Goal: Transaction & Acquisition: Purchase product/service

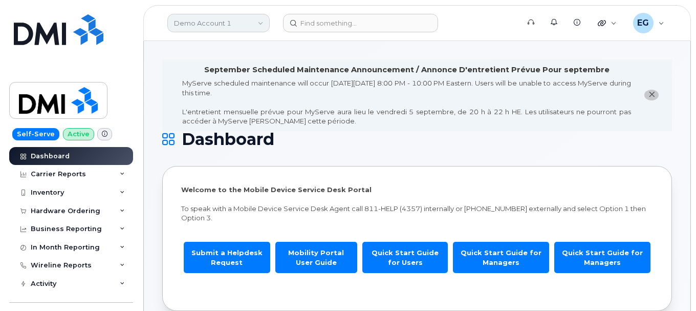
click at [248, 24] on link "Demo Account 1" at bounding box center [218, 23] width 102 height 18
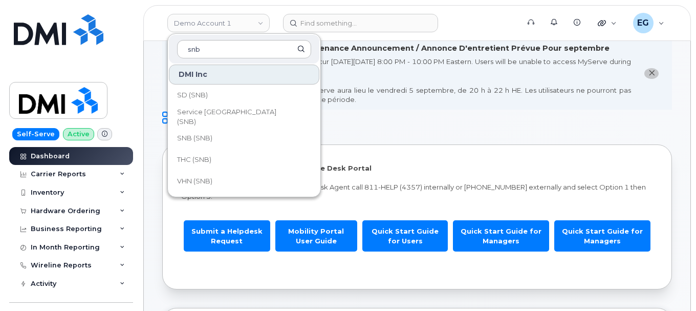
scroll to position [14, 0]
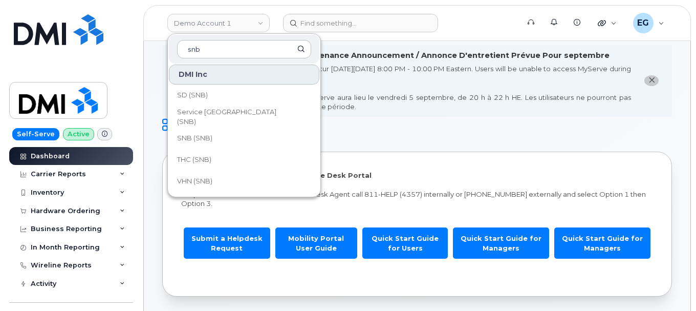
type input "snb"
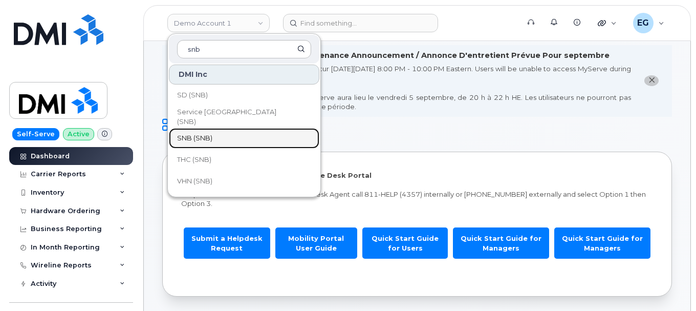
click at [220, 138] on link "SNB (SNB)" at bounding box center [244, 138] width 151 height 20
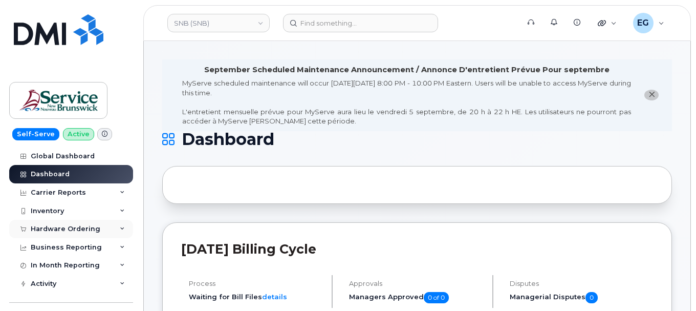
click at [77, 227] on div "Hardware Ordering" at bounding box center [66, 229] width 70 height 8
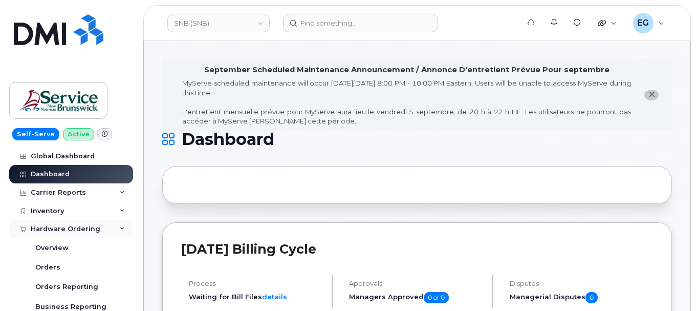
click at [77, 227] on div "Hardware Ordering" at bounding box center [66, 229] width 70 height 8
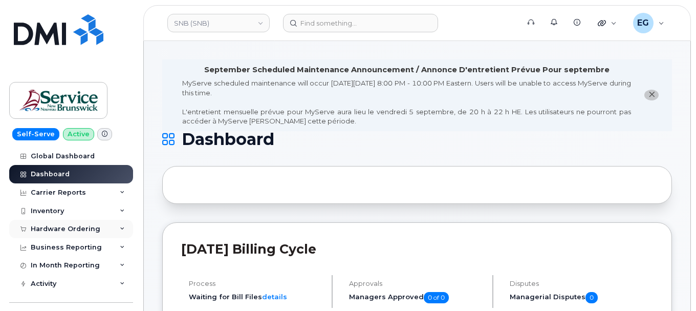
click at [77, 227] on div "Hardware Ordering" at bounding box center [66, 229] width 70 height 8
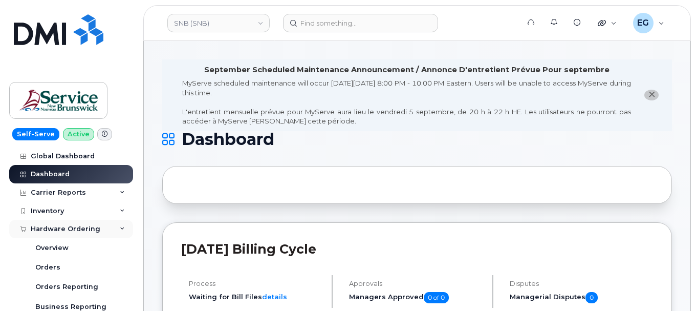
click at [85, 227] on div "Hardware Ordering" at bounding box center [66, 229] width 70 height 8
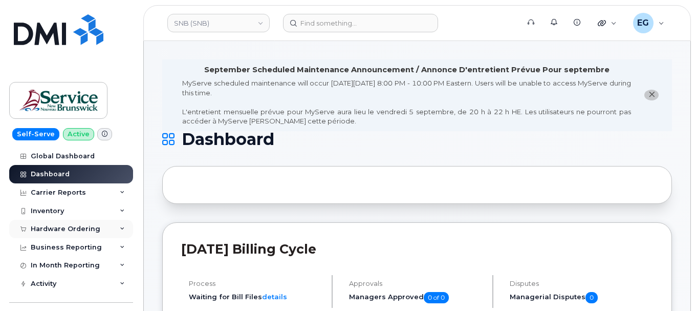
click at [81, 232] on div "Hardware Ordering" at bounding box center [66, 229] width 70 height 8
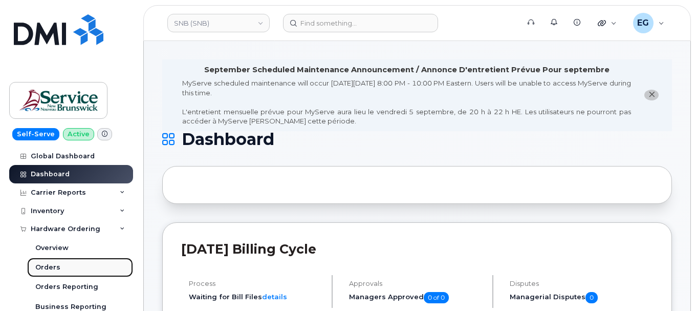
click at [60, 268] on link "Orders" at bounding box center [80, 267] width 106 height 19
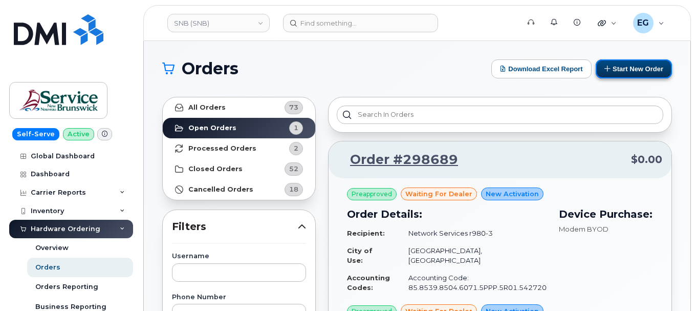
click at [623, 68] on button "Start New Order" at bounding box center [634, 68] width 76 height 19
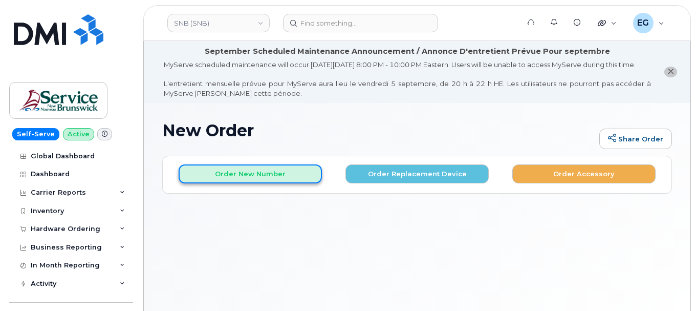
click at [280, 183] on button "Order New Number" at bounding box center [250, 173] width 143 height 19
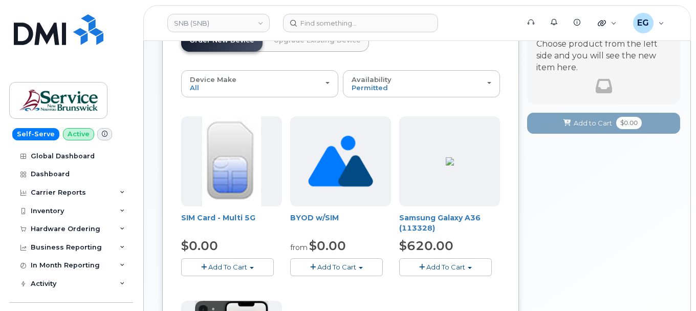
scroll to position [169, 0]
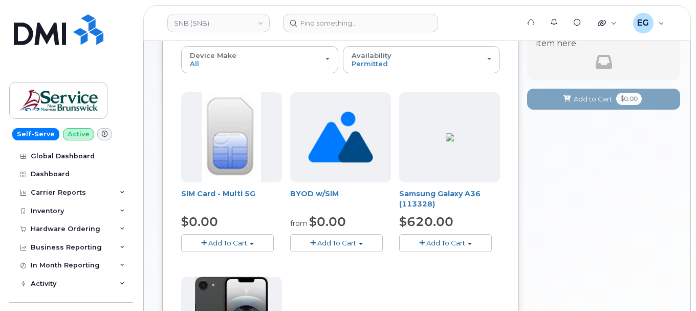
click at [244, 247] on span "Add To Cart" at bounding box center [227, 243] width 39 height 8
click at [244, 268] on link "$0.00 - New Activation" at bounding box center [232, 262] width 97 height 13
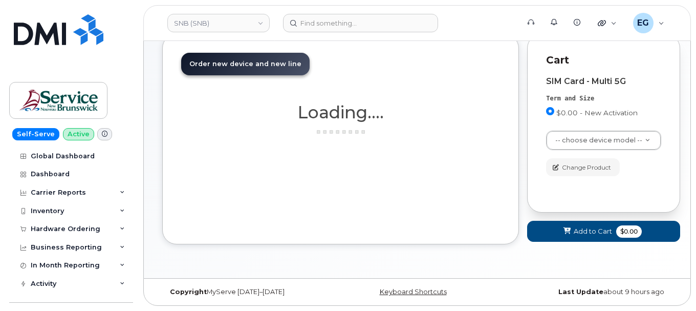
scroll to position [132, 0]
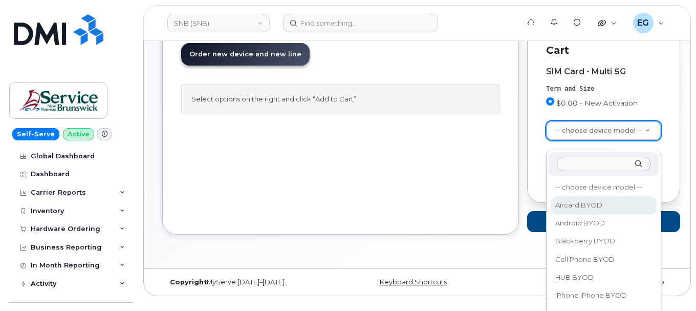
select select "2458"
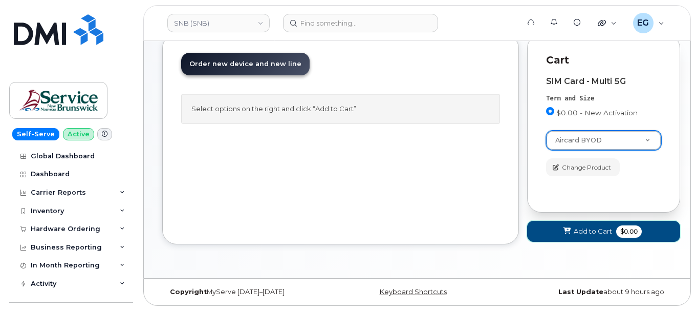
click at [602, 226] on span "Add to Cart" at bounding box center [593, 231] width 38 height 10
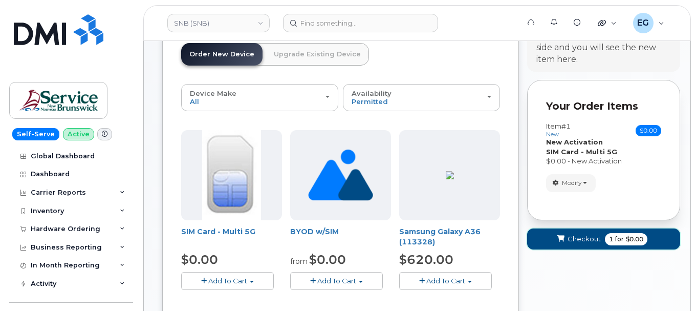
click at [596, 244] on span "Checkout" at bounding box center [584, 239] width 33 height 10
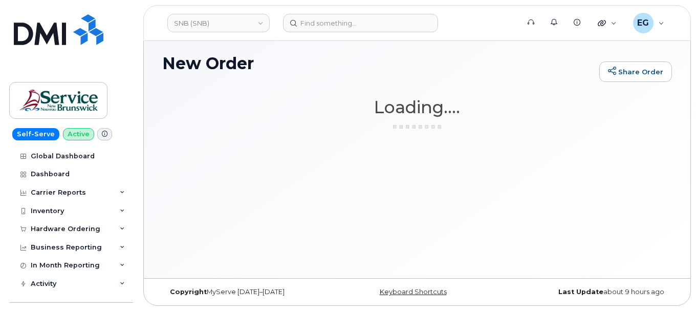
scroll to position [77, 0]
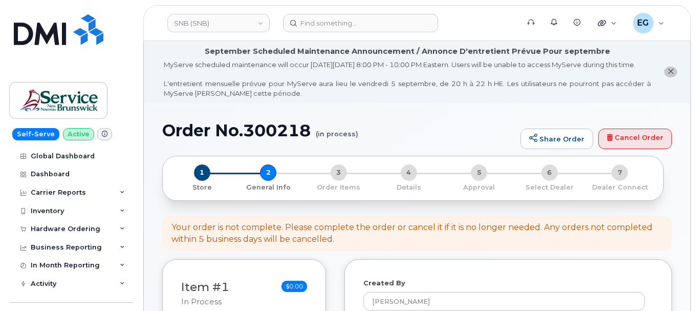
select select
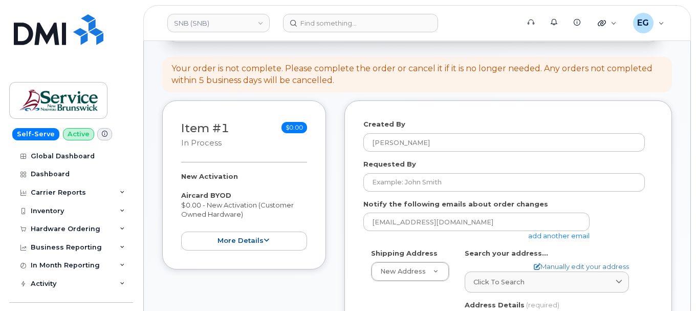
scroll to position [154, 0]
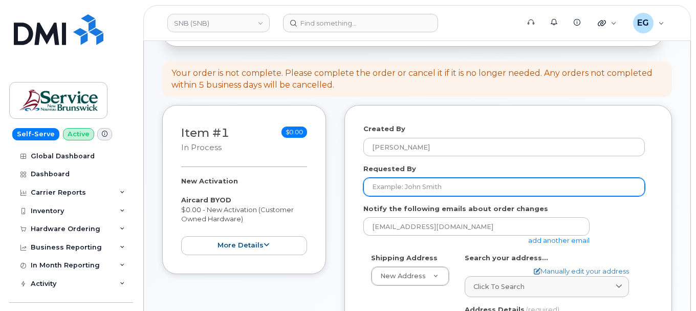
click at [416, 196] on input "Requested By" at bounding box center [505, 187] width 282 height 18
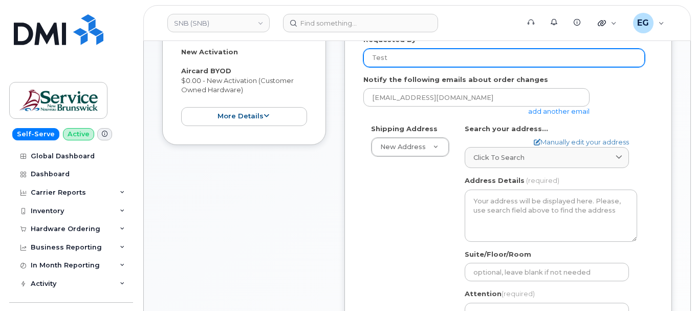
scroll to position [284, 0]
type input "Test"
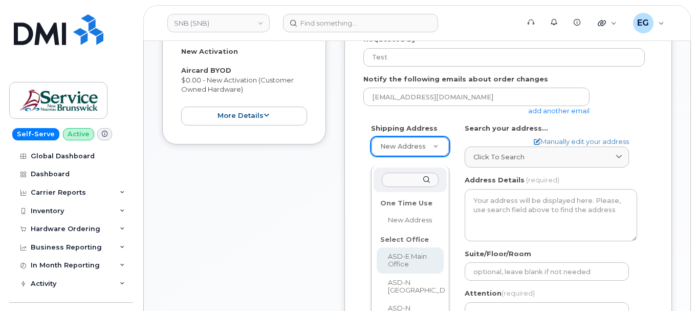
select select
type textarea "200-1077 St George Blvd Moncton New Brunswick E1E 4C9"
type input "Melissa McEachern"
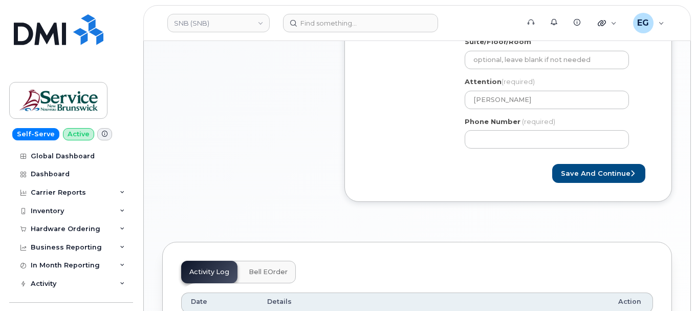
scroll to position [444, 0]
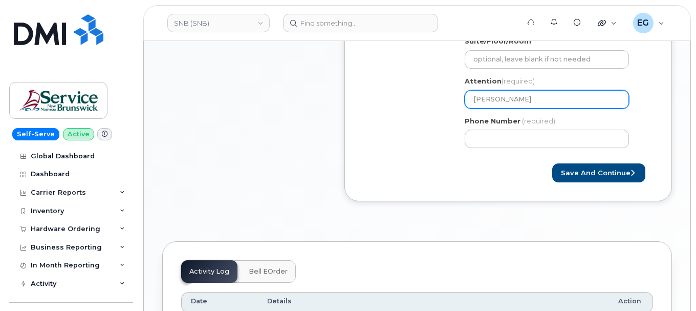
click at [510, 109] on input "Melissa McEachern" at bounding box center [547, 99] width 164 height 18
select select
type input "T"
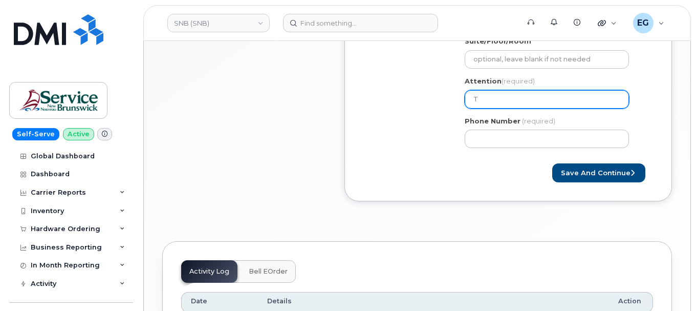
select select
type input "Te"
select select
type input "Tes"
select select
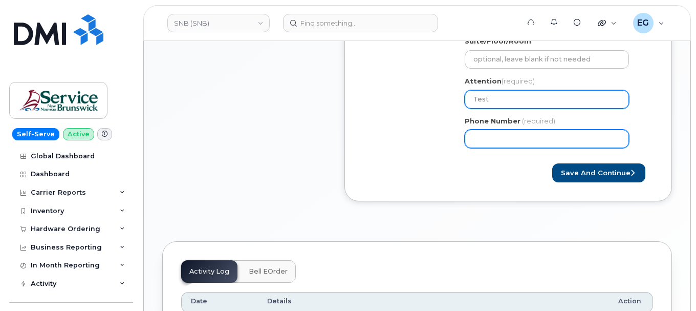
type input "Test"
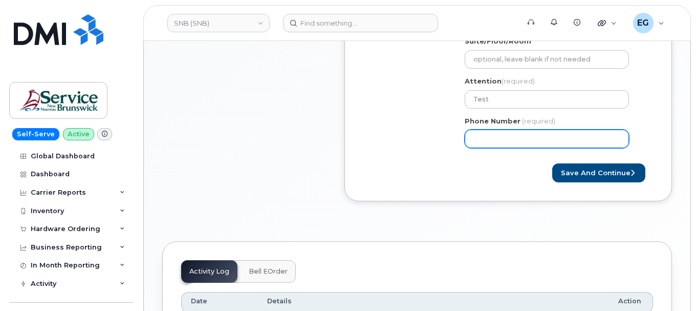
click at [494, 148] on input "Phone Number" at bounding box center [547, 139] width 164 height 18
select select
type input "773987514"
select select
type input "7739875146"
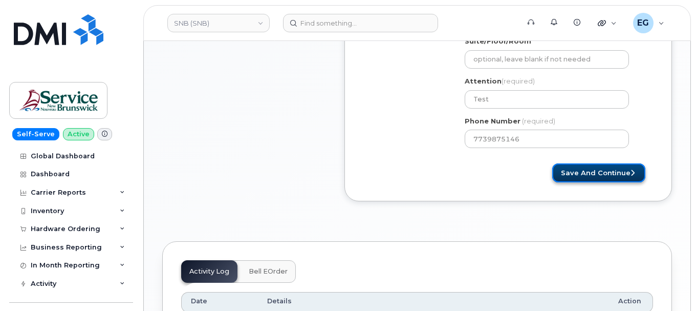
click at [595, 182] on button "Save and Continue" at bounding box center [599, 172] width 93 height 19
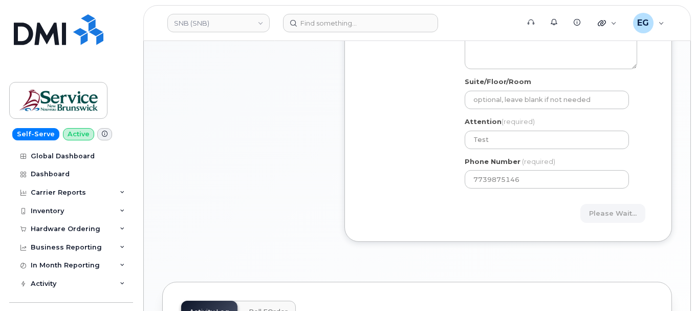
scroll to position [420, 0]
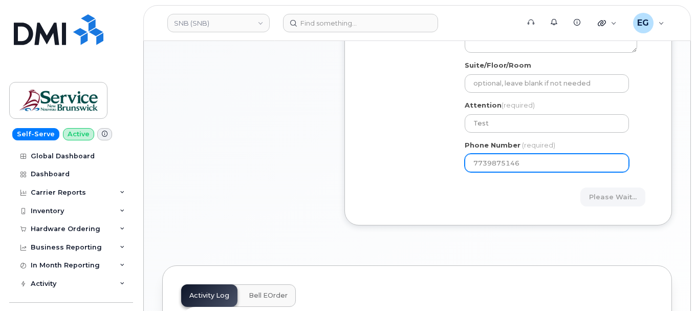
click at [653, 166] on div "Created By Eric Gonzalez Requested By Test Notify the following emails about or…" at bounding box center [509, 32] width 328 height 386
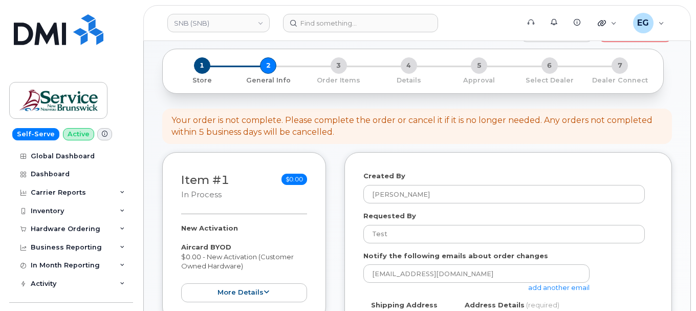
scroll to position [96, 0]
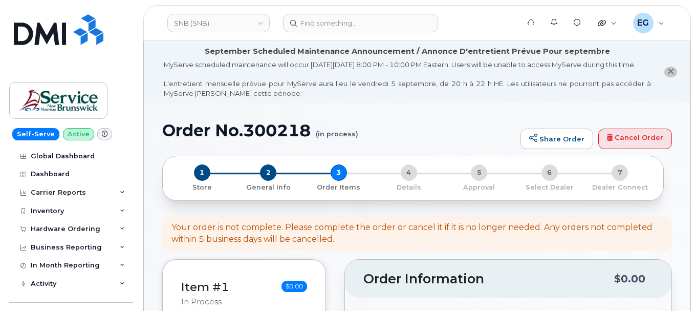
select select
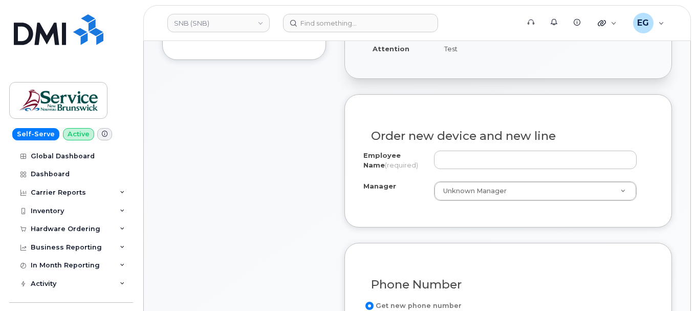
scroll to position [368, 0]
click at [482, 151] on div "Order new device and new line" at bounding box center [509, 132] width 290 height 37
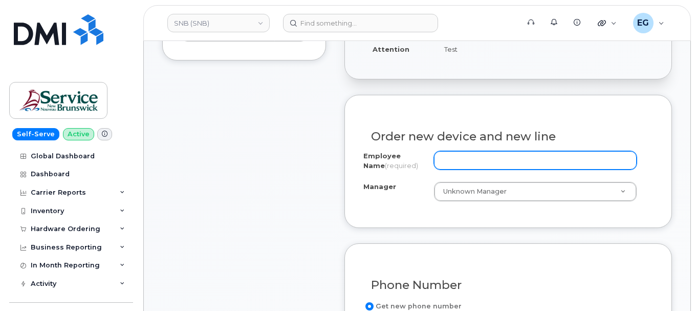
click at [481, 164] on input "Employee Name (required)" at bounding box center [535, 160] width 203 height 18
type input "test"
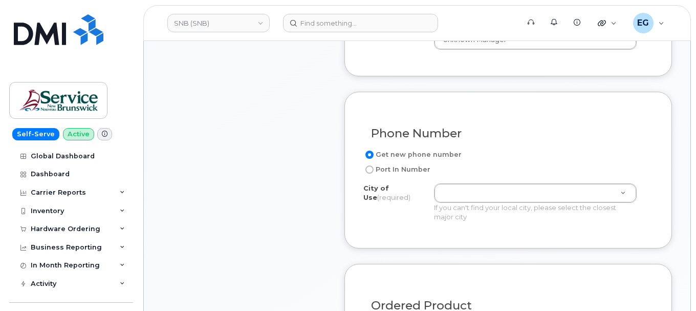
scroll to position [536, 0]
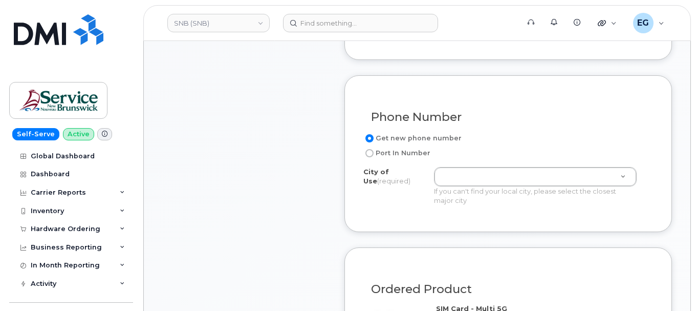
click at [401, 159] on label "Port In Number" at bounding box center [397, 153] width 67 height 12
click at [374, 157] on input "Port In Number" at bounding box center [370, 153] width 8 height 8
radio input "true"
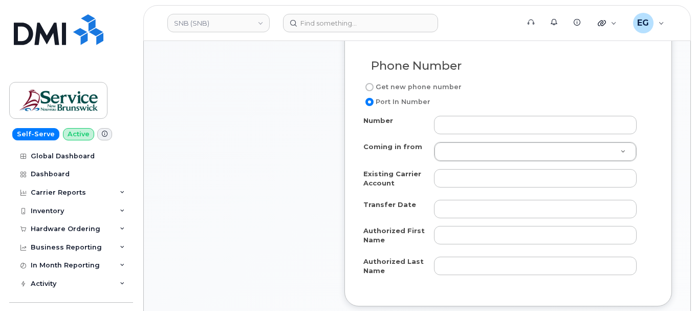
scroll to position [590, 0]
